Goal: Navigation & Orientation: Go to known website

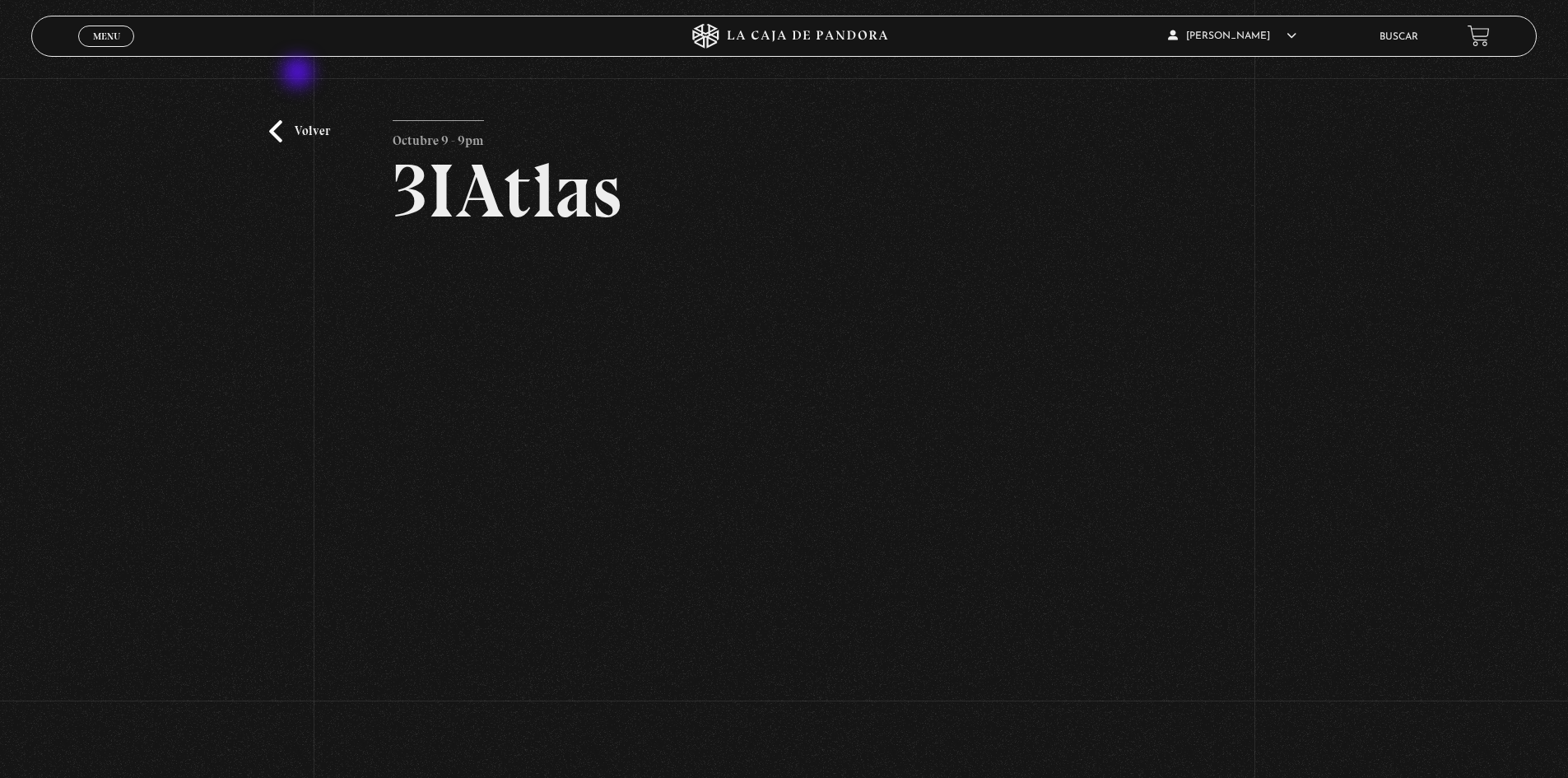
scroll to position [27, 0]
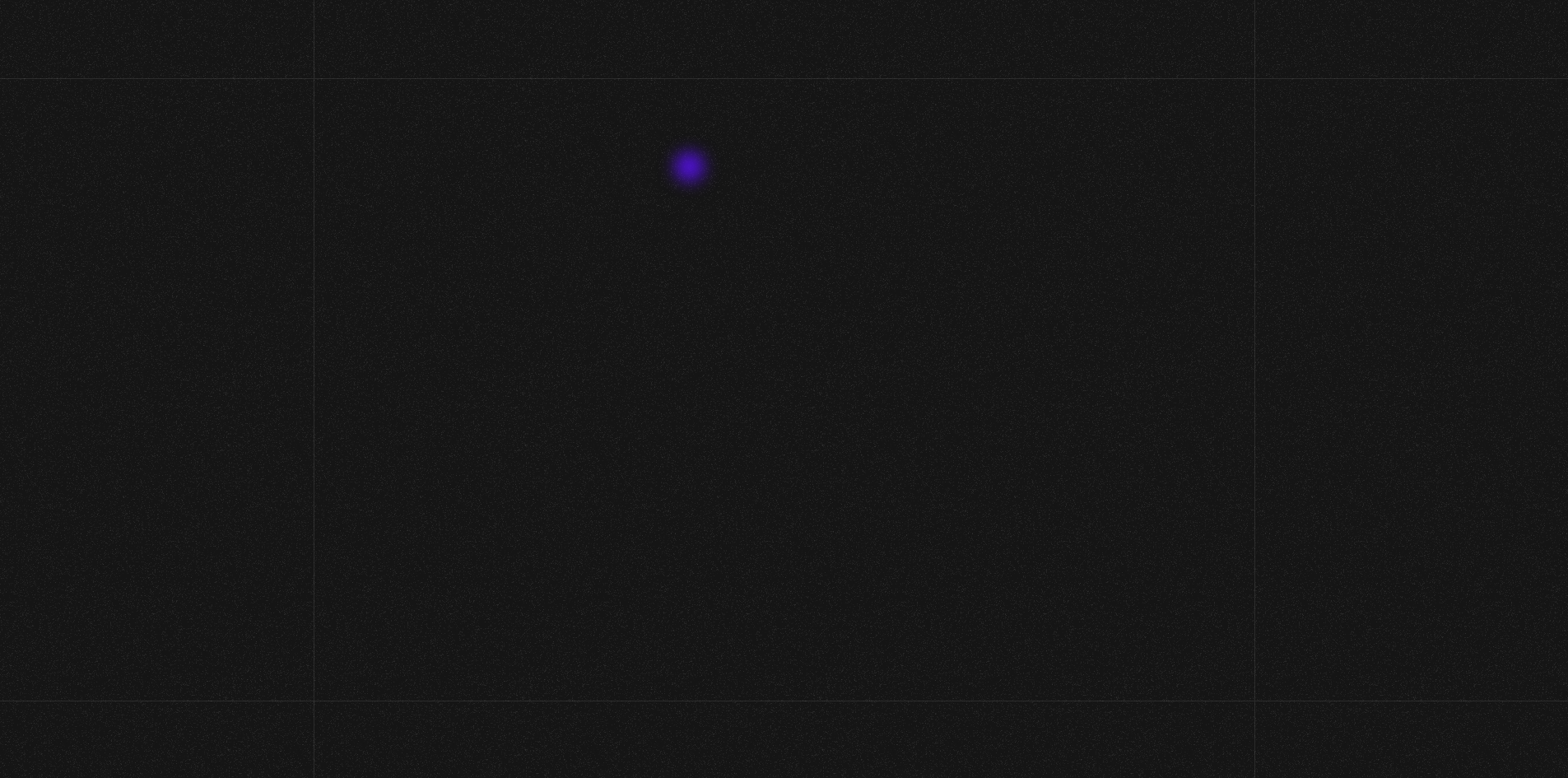
scroll to position [27, 0]
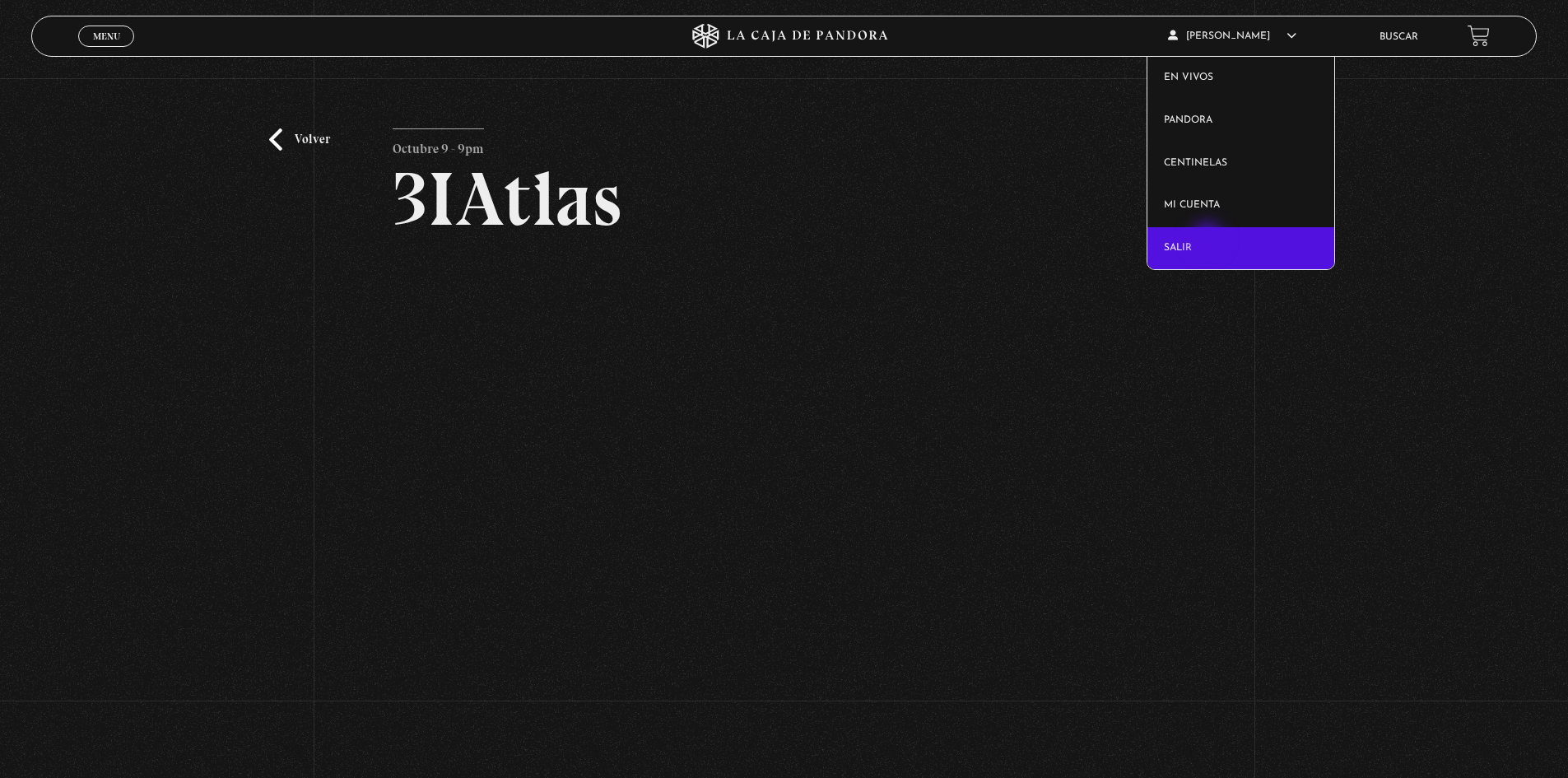
click at [1209, 241] on link "Salir" at bounding box center [1241, 249] width 187 height 43
